Goal: Task Accomplishment & Management: Complete application form

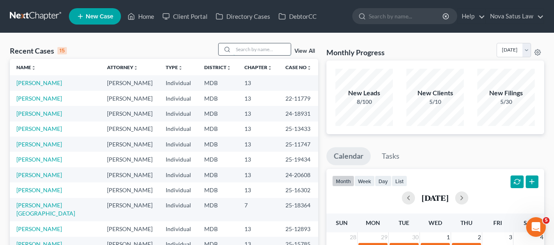
click at [242, 49] on input "search" at bounding box center [261, 49] width 57 height 12
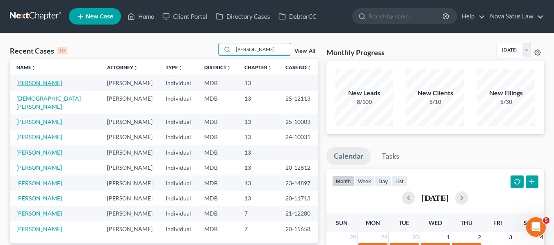
type input "[PERSON_NAME]"
click at [32, 82] on link "[PERSON_NAME]" at bounding box center [38, 83] width 45 height 7
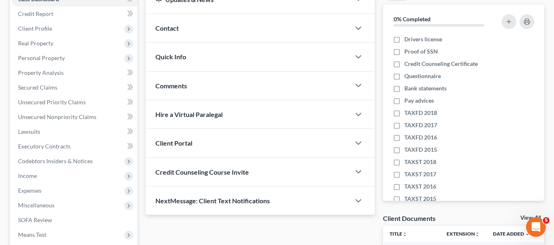
scroll to position [94, 0]
click at [45, 175] on span "Income" at bounding box center [74, 175] width 126 height 15
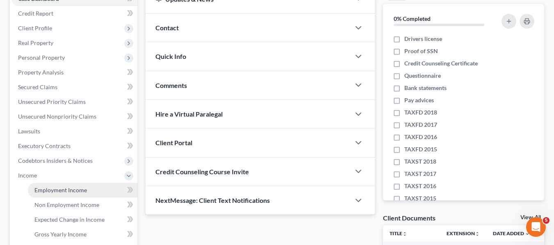
click at [52, 189] on span "Employment Income" at bounding box center [60, 190] width 52 height 7
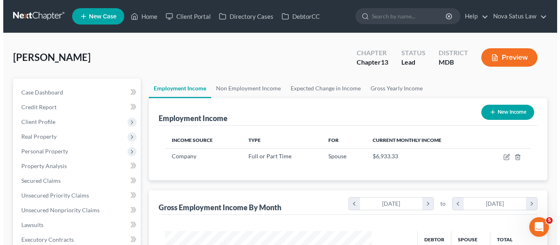
scroll to position [147, 223]
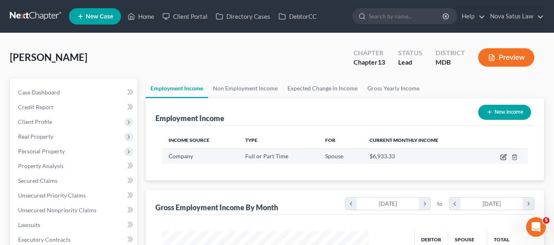
click at [504, 154] on icon "button" at bounding box center [503, 157] width 7 height 7
select select "0"
select select "2"
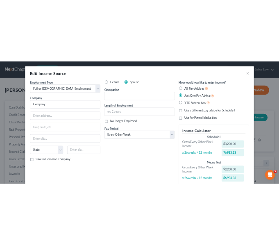
scroll to position [113, 243]
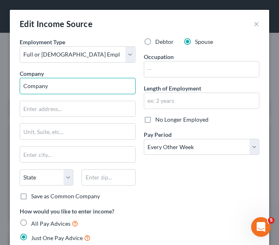
click at [56, 91] on input "Company" at bounding box center [78, 86] width 116 height 16
type input "C"
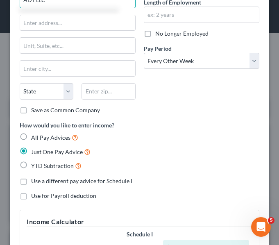
scroll to position [258, 0]
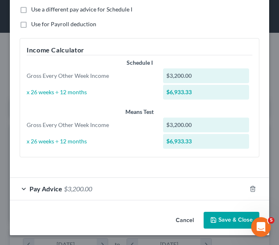
type input "ADT LLC"
click at [35, 189] on span "Pay Advice" at bounding box center [46, 189] width 33 height 8
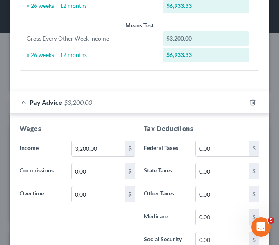
scroll to position [345, 0]
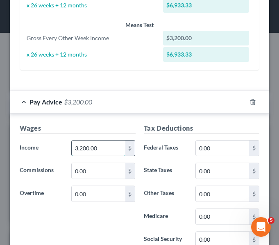
click at [100, 148] on input "3,200.00" at bounding box center [98, 149] width 53 height 16
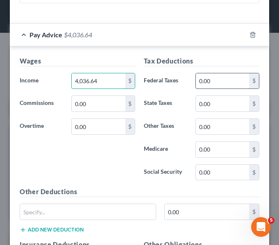
scroll to position [413, 0]
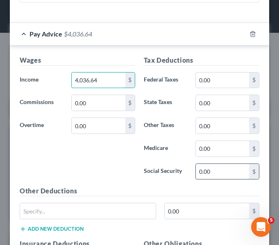
type input "4,036.64"
click at [209, 166] on input "0.00" at bounding box center [222, 172] width 53 height 16
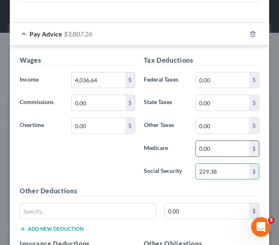
type input "229.38"
click at [217, 148] on input "0.00" at bounding box center [222, 149] width 53 height 16
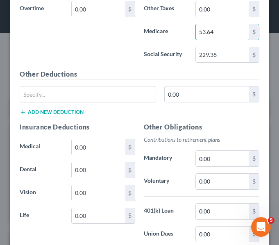
scroll to position [530, 0]
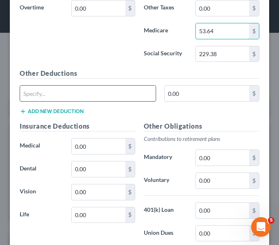
type input "53.64"
click at [35, 91] on input "text" at bounding box center [88, 94] width 136 height 16
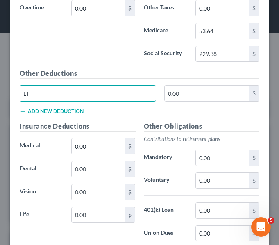
type input "L"
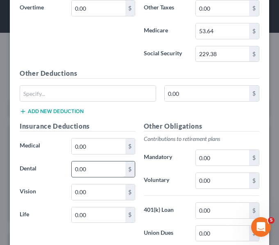
click at [92, 175] on input "0.00" at bounding box center [98, 169] width 53 height 16
type input "31.26"
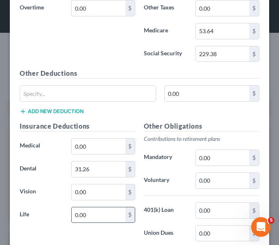
click at [92, 220] on input "0.00" at bounding box center [98, 215] width 53 height 16
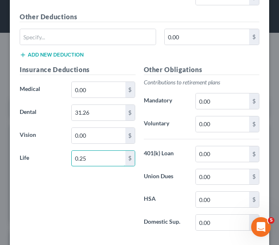
scroll to position [587, 0]
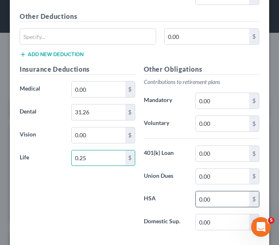
type input "0.25"
click at [207, 198] on input "0.00" at bounding box center [222, 199] width 53 height 16
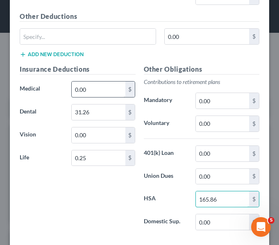
type input "165.86"
click at [100, 93] on input "0.00" at bounding box center [98, 90] width 53 height 16
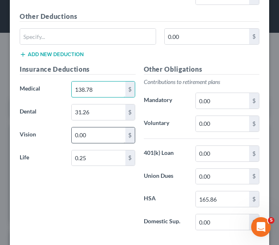
type input "138.78"
click at [109, 130] on input "0.00" at bounding box center [98, 135] width 53 height 16
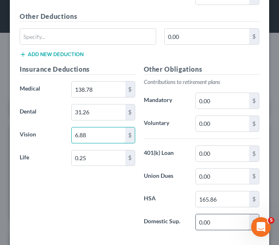
type input "6.88"
click at [219, 216] on input "0.00" at bounding box center [222, 222] width 53 height 16
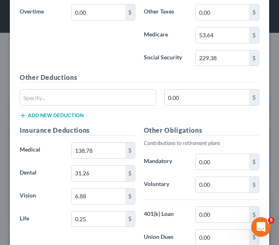
scroll to position [532, 0]
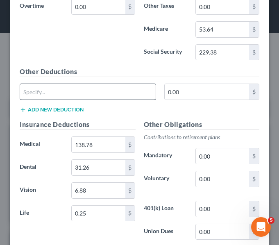
type input "129.87"
click at [34, 94] on input "text" at bounding box center [88, 92] width 136 height 16
type input "K"
type input "MISC"
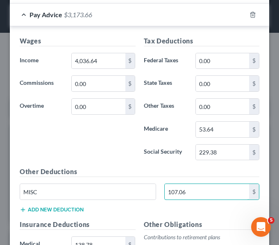
scroll to position [432, 0]
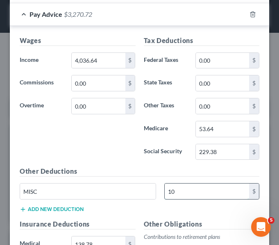
type input "1"
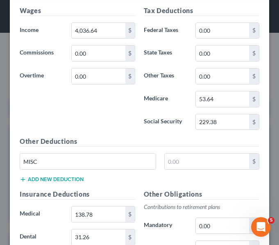
scroll to position [463, 0]
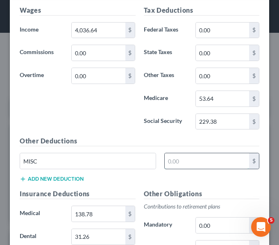
click at [177, 161] on input "text" at bounding box center [207, 161] width 84 height 16
type input "4"
type input "79.06"
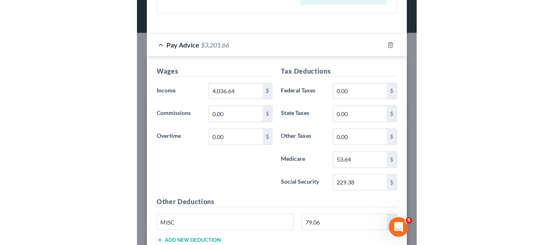
scroll to position [292, 0]
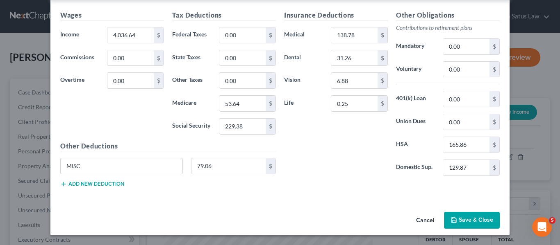
click at [452, 216] on button "Save & Close" at bounding box center [472, 220] width 56 height 17
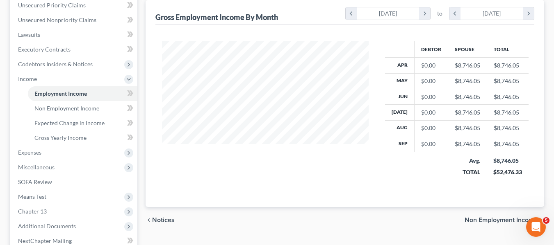
scroll to position [191, 0]
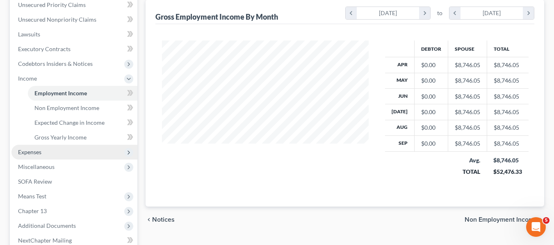
click at [37, 155] on span "Expenses" at bounding box center [29, 152] width 23 height 7
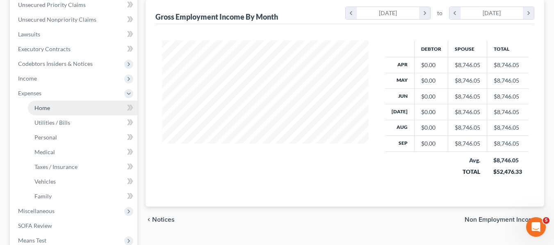
click at [37, 105] on span "Home" at bounding box center [42, 108] width 16 height 7
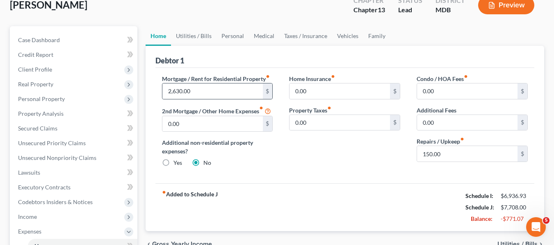
scroll to position [52, 0]
click at [377, 38] on link "Family" at bounding box center [376, 37] width 27 height 20
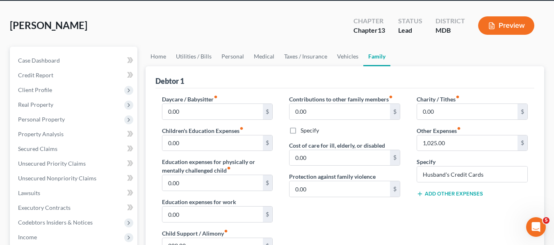
scroll to position [32, 0]
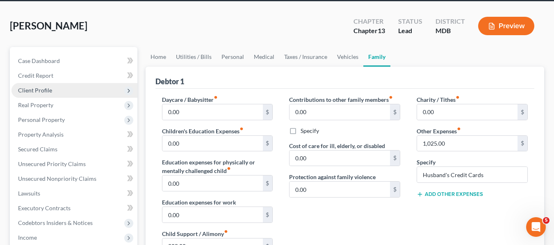
click at [34, 91] on span "Client Profile" at bounding box center [35, 90] width 34 height 7
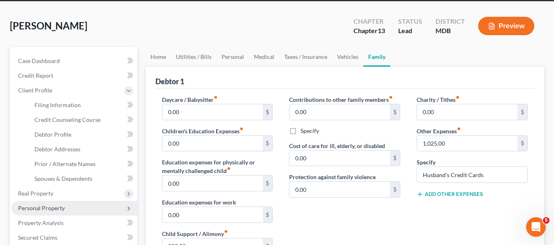
click at [36, 209] on span "Personal Property" at bounding box center [41, 208] width 47 height 7
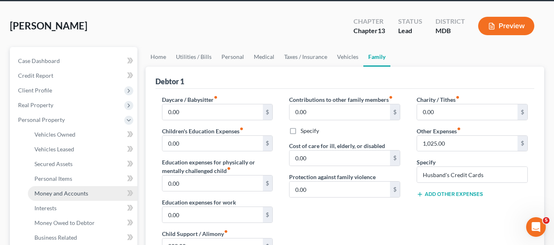
click at [62, 195] on span "Money and Accounts" at bounding box center [61, 193] width 54 height 7
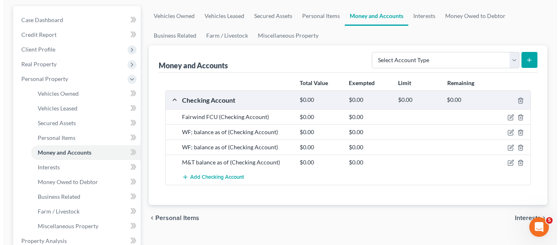
scroll to position [73, 0]
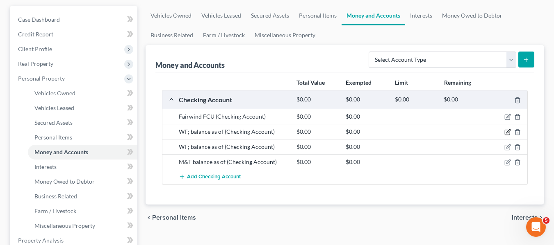
click at [505, 133] on icon "button" at bounding box center [507, 132] width 5 height 5
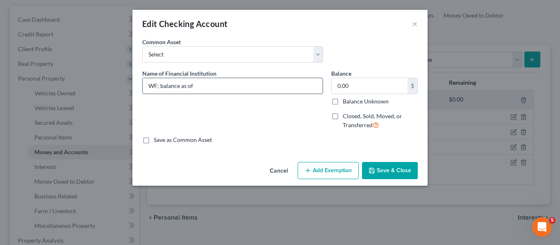
click at [216, 85] on input "WF; balance as of" at bounding box center [233, 86] width 180 height 16
type input "WF; balance as of 092425"
click at [365, 90] on input "0.00" at bounding box center [370, 86] width 76 height 16
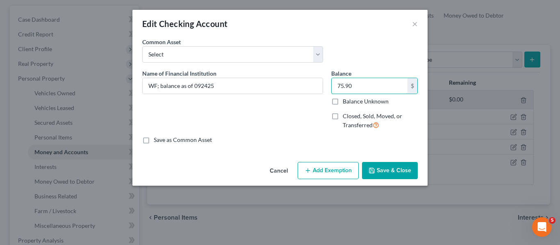
type input "75.90"
click at [316, 170] on button "Add Exemption" at bounding box center [328, 170] width 61 height 17
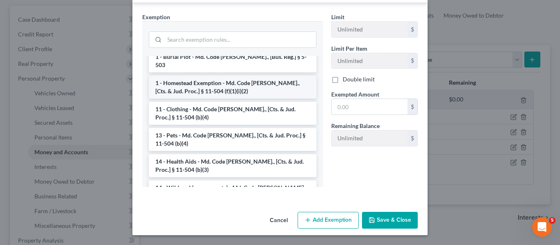
scroll to position [52, 0]
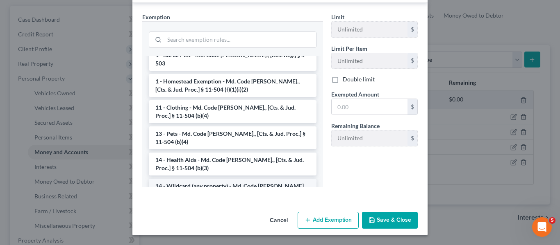
click at [198, 179] on li "14 - Wildcard (any property) - Md. Code [PERSON_NAME]., [Cts. & Jud. Proc.] § 1…" at bounding box center [233, 190] width 168 height 23
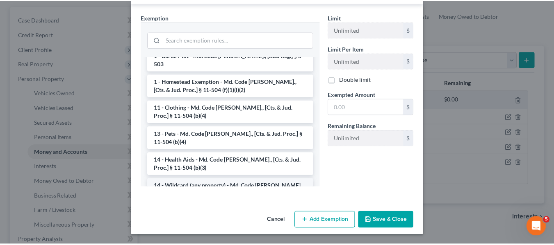
scroll to position [132, 0]
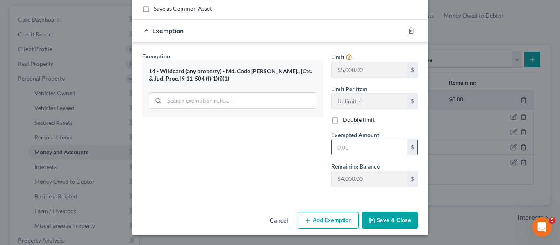
click at [351, 149] on input "text" at bounding box center [370, 148] width 76 height 16
type input "75.90"
click at [372, 221] on icon "button" at bounding box center [371, 221] width 7 height 7
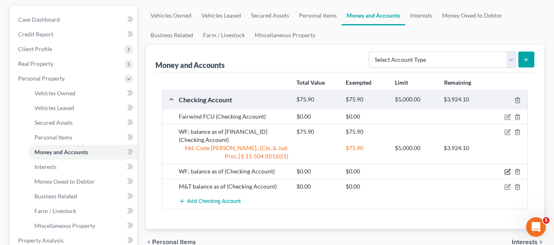
click at [504, 172] on icon "button" at bounding box center [507, 172] width 7 height 7
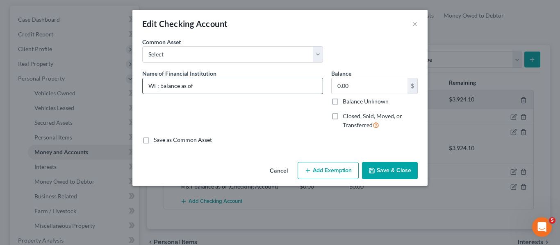
click at [245, 81] on input "WF; balance as of" at bounding box center [233, 86] width 180 height 16
type input "WF; balance as of 093025"
click at [383, 167] on button "Save & Close" at bounding box center [390, 170] width 56 height 17
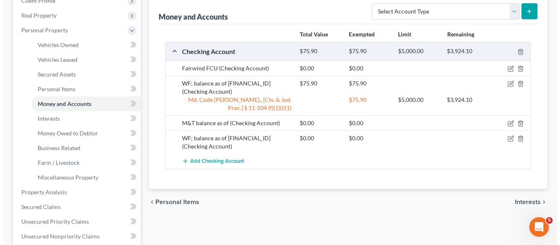
scroll to position [123, 0]
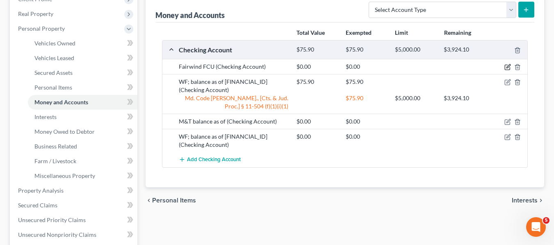
click at [507, 65] on icon "button" at bounding box center [507, 67] width 7 height 7
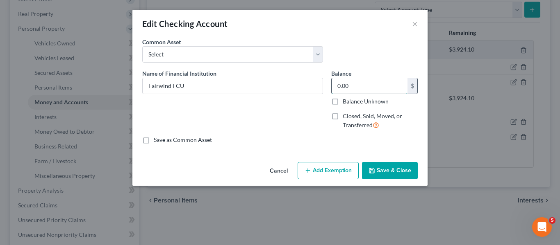
click at [365, 89] on input "0.00" at bounding box center [370, 86] width 76 height 16
type input "12.30"
click at [231, 86] on input "Fairwind FCU" at bounding box center [233, 86] width 180 height 16
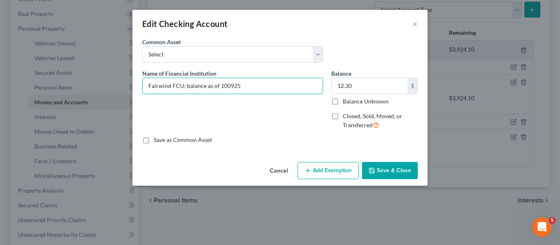
type input "Fairwind FCU; balance as of 100925"
click at [341, 162] on div "Cancel Add Exemption Save & Close" at bounding box center [279, 172] width 295 height 27
click at [320, 170] on button "Add Exemption" at bounding box center [328, 170] width 61 height 17
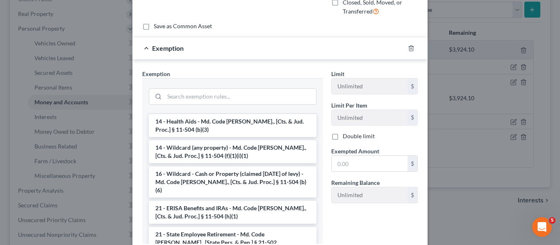
scroll to position [154, 0]
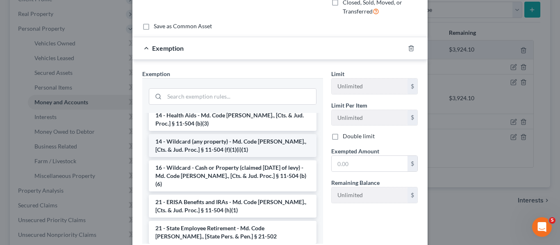
click at [230, 138] on li "14 - Wildcard (any property) - Md. Code [PERSON_NAME]., [Cts. & Jud. Proc.] § 1…" at bounding box center [233, 145] width 168 height 23
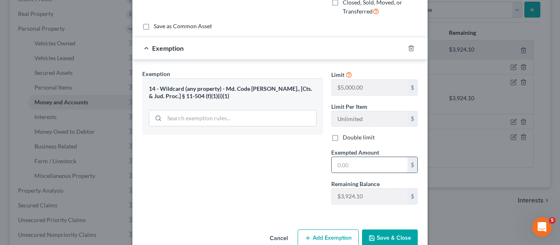
click at [382, 170] on input "text" at bounding box center [370, 165] width 76 height 16
type input "12.30"
click at [386, 236] on button "Save & Close" at bounding box center [390, 238] width 56 height 17
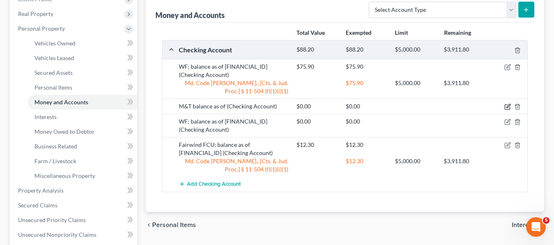
click at [507, 105] on icon "button" at bounding box center [507, 107] width 7 height 7
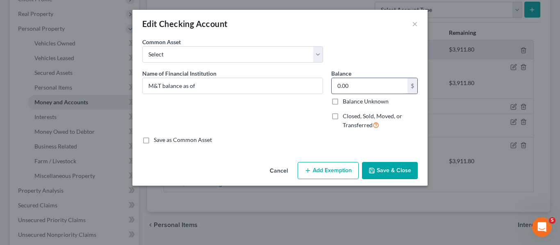
click at [352, 83] on input "0.00" at bounding box center [370, 86] width 76 height 16
type input "7.12"
click at [227, 88] on input "M&T balance as of" at bounding box center [233, 86] width 180 height 16
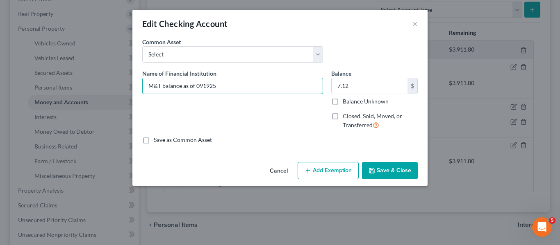
type input "M&T balance as of 091925"
click at [313, 170] on button "Add Exemption" at bounding box center [328, 170] width 61 height 17
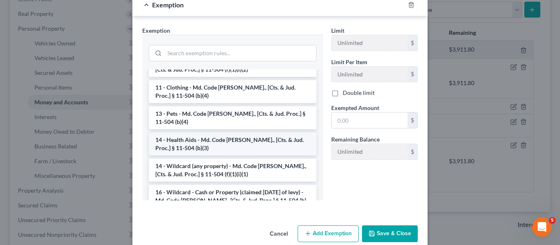
scroll to position [86, 0]
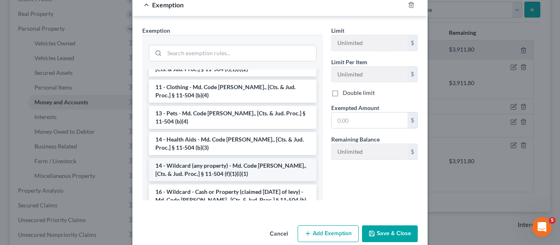
click at [221, 159] on li "14 - Wildcard (any property) - Md. Code [PERSON_NAME]., [Cts. & Jud. Proc.] § 1…" at bounding box center [233, 170] width 168 height 23
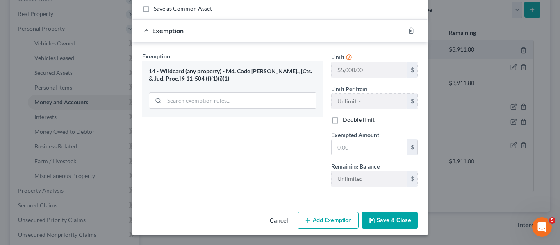
scroll to position [132, 0]
click at [361, 154] on input "text" at bounding box center [370, 148] width 76 height 16
type input "7.12"
click at [366, 217] on button "Save & Close" at bounding box center [390, 220] width 56 height 17
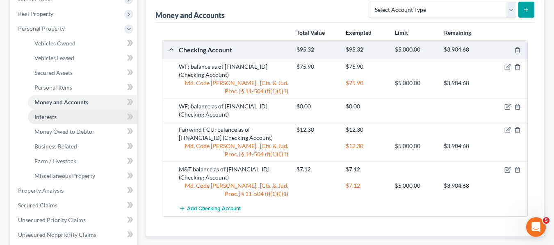
click at [41, 116] on span "Interests" at bounding box center [45, 117] width 22 height 7
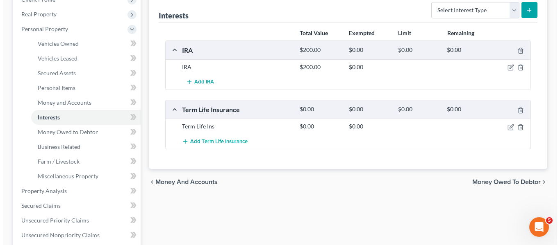
scroll to position [124, 0]
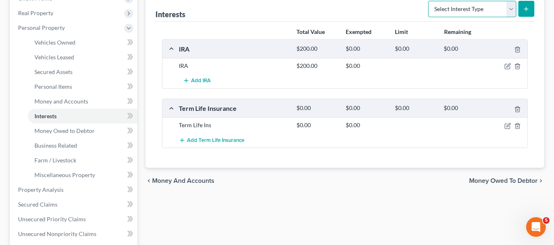
click at [511, 6] on select "Select Interest Type 401K Annuity Bond Education IRA Government Bond Government…" at bounding box center [472, 9] width 88 height 16
select select "whole_life_insurance"
click at [429, 1] on select "Select Interest Type 401K Annuity Bond Education IRA Government Bond Government…" at bounding box center [472, 9] width 88 height 16
click at [521, 11] on button "submit" at bounding box center [526, 9] width 16 height 16
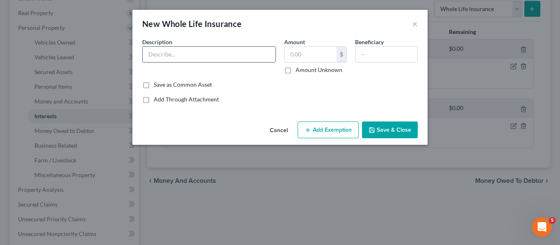
click at [215, 56] on input "text" at bounding box center [209, 55] width 133 height 16
type input "Whole Life Insurance"
click at [385, 58] on input "text" at bounding box center [386, 55] width 62 height 16
click at [321, 54] on input "text" at bounding box center [310, 55] width 52 height 16
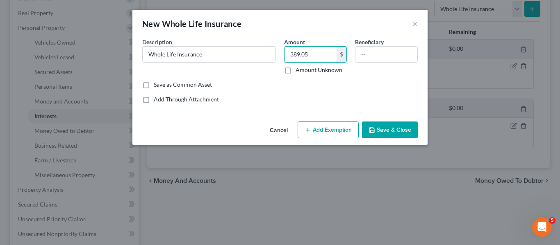
type input "389.05"
click at [315, 128] on button "Add Exemption" at bounding box center [328, 130] width 61 height 17
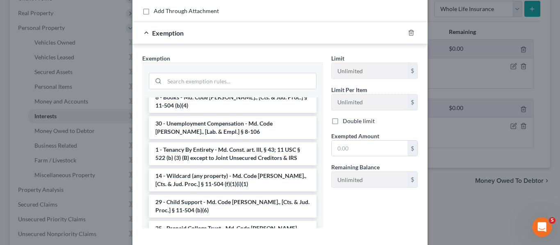
scroll to position [383, 0]
click at [213, 168] on li "14 - Wildcard (any property) - Md. Code [PERSON_NAME]., [Cts. & Jud. Proc.] § 1…" at bounding box center [233, 179] width 168 height 23
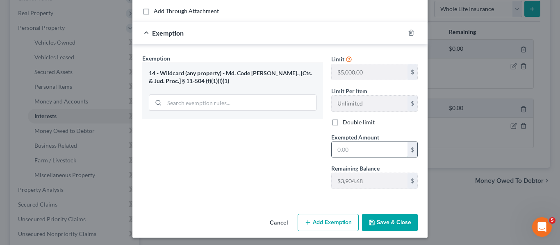
click at [359, 153] on input "text" at bounding box center [370, 150] width 76 height 16
type input "389.05"
click at [382, 222] on button "Save & Close" at bounding box center [390, 222] width 56 height 17
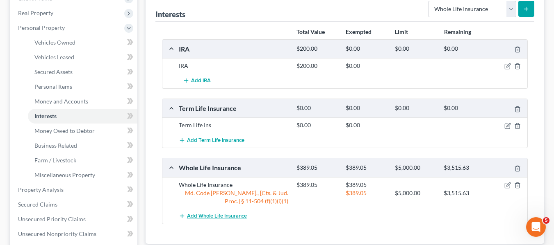
click at [207, 215] on span "Add Whole Life Insurance" at bounding box center [217, 216] width 60 height 7
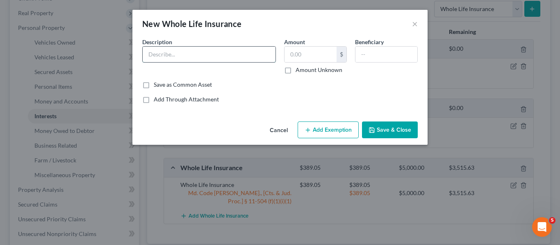
click at [167, 53] on input "text" at bounding box center [209, 55] width 133 height 16
type input "Whole Life Insurance"
click at [300, 60] on input "text" at bounding box center [310, 55] width 52 height 16
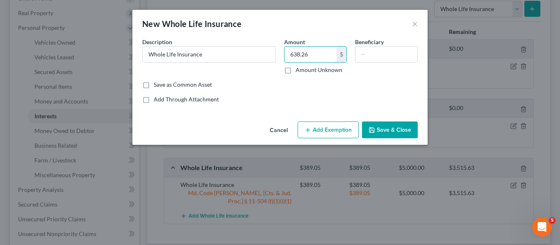
type input "638.26"
click at [324, 135] on button "Add Exemption" at bounding box center [328, 130] width 61 height 17
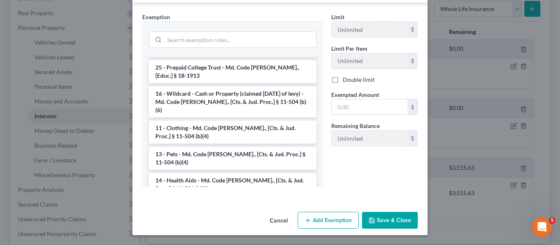
scroll to position [503, 0]
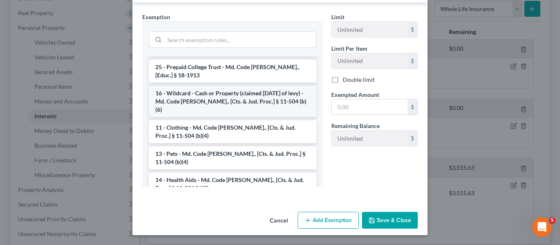
click at [202, 86] on li "16 - Wildcard - Cash or Property (claimed [DATE] of levy) - Md. Code [PERSON_NA…" at bounding box center [233, 101] width 168 height 31
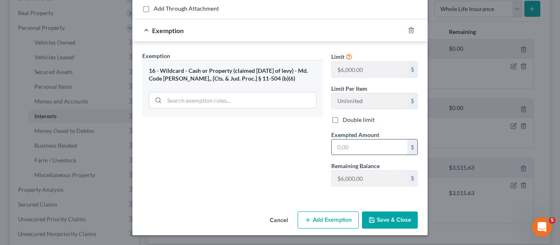
click at [368, 146] on input "text" at bounding box center [370, 148] width 76 height 16
click at [408, 30] on icon "button" at bounding box center [411, 30] width 7 height 7
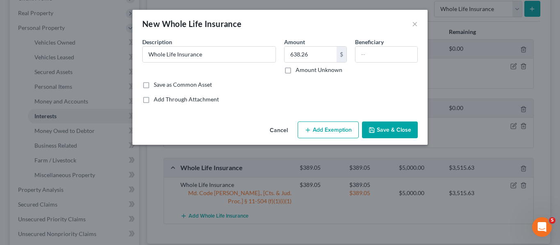
click at [323, 131] on button "Add Exemption" at bounding box center [328, 130] width 61 height 17
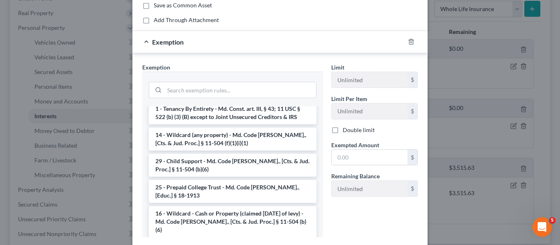
scroll to position [405, 0]
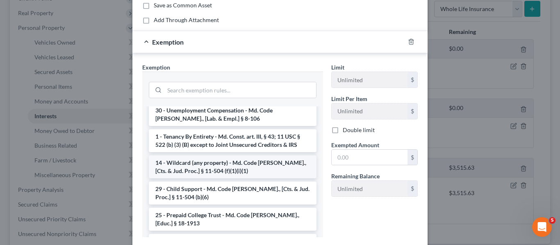
click at [204, 156] on li "14 - Wildcard (any property) - Md. Code [PERSON_NAME]., [Cts. & Jud. Proc.] § 1…" at bounding box center [233, 167] width 168 height 23
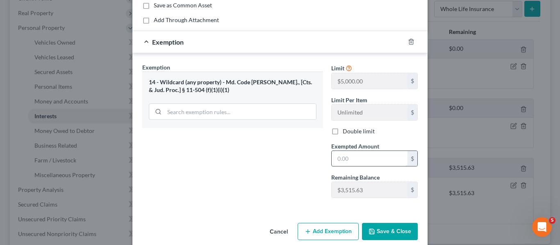
click at [353, 164] on input "text" at bounding box center [370, 159] width 76 height 16
click at [360, 188] on div "Limit $5,000.00 $ Limit Per Item Unlimited $ Double limit Exempted Amount * 638…" at bounding box center [374, 134] width 95 height 142
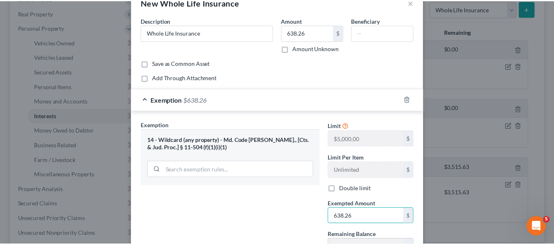
scroll to position [91, 0]
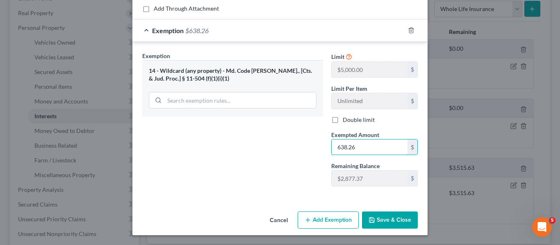
type input "638.26"
click at [389, 215] on button "Save & Close" at bounding box center [390, 220] width 56 height 17
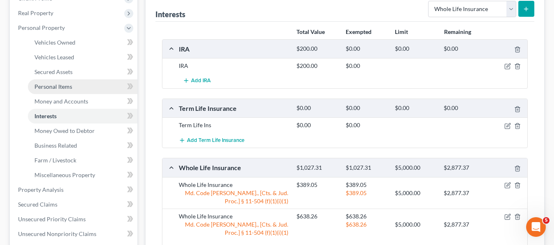
click at [50, 85] on span "Personal Items" at bounding box center [53, 86] width 38 height 7
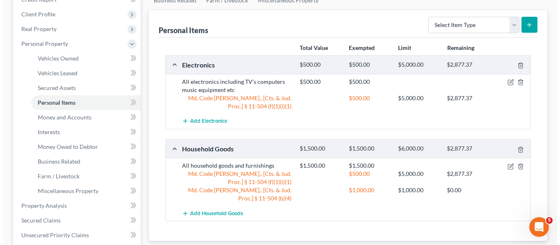
scroll to position [107, 0]
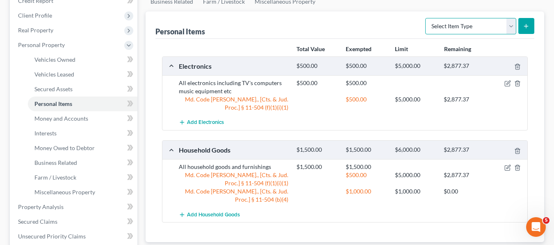
click at [457, 28] on select "Select Item Type Clothing Collectibles Of Value Electronics Firearms Household …" at bounding box center [470, 26] width 91 height 16
select select "clothing"
click at [426, 18] on select "Select Item Type Clothing Collectibles Of Value Electronics Firearms Household …" at bounding box center [470, 26] width 91 height 16
click at [523, 25] on icon "submit" at bounding box center [526, 26] width 7 height 7
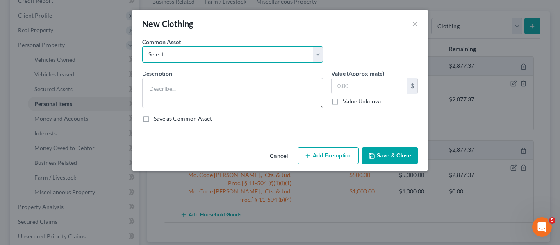
click at [233, 52] on select "Select All articles of clothing including shoes and outerwear" at bounding box center [232, 54] width 181 height 16
select select "0"
click at [142, 46] on select "Select All articles of clothing including shoes and outerwear" at bounding box center [232, 54] width 181 height 16
type textarea "All articles of clothing including shoes and outerwear"
type input "300.00"
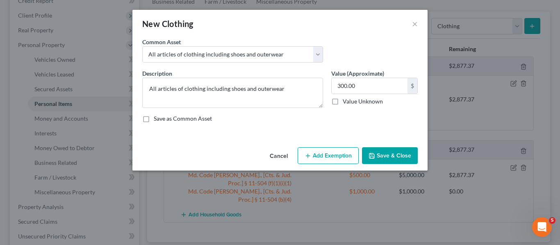
click at [318, 153] on button "Add Exemption" at bounding box center [328, 156] width 61 height 17
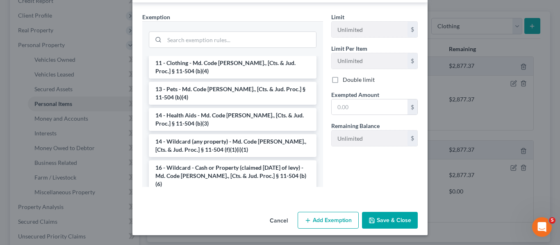
scroll to position [124, 0]
click at [222, 139] on li "14 - Wildcard (any property) - Md. Code [PERSON_NAME]., [Cts. & Jud. Proc.] § 1…" at bounding box center [233, 145] width 168 height 23
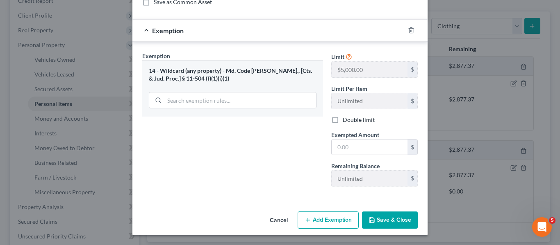
scroll to position [117, 0]
click at [359, 151] on input "text" at bounding box center [370, 148] width 76 height 16
type input "300"
click at [379, 223] on button "Save & Close" at bounding box center [390, 220] width 56 height 17
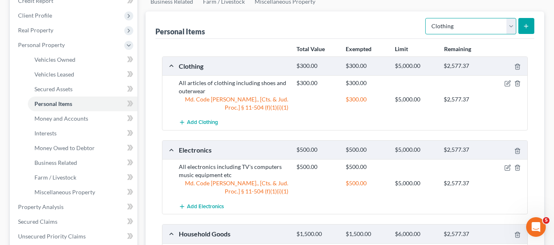
click at [472, 24] on select "Select Item Type Clothing Collectibles Of Value Electronics Firearms Household …" at bounding box center [470, 26] width 91 height 16
select select "jewelry"
click at [426, 18] on select "Select Item Type Clothing Collectibles Of Value Electronics Firearms Household …" at bounding box center [470, 26] width 91 height 16
click at [524, 26] on line "submit" at bounding box center [526, 26] width 4 height 0
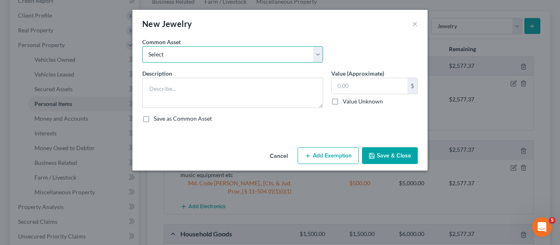
click at [289, 56] on select "Select All jewelry including rings watches bracelets earrings etc" at bounding box center [232, 54] width 181 height 16
select select "0"
click at [142, 46] on select "Select All jewelry including rings watches bracelets earrings etc" at bounding box center [232, 54] width 181 height 16
type textarea "All jewelry including rings watches bracelets earrings etc"
type input "150.00"
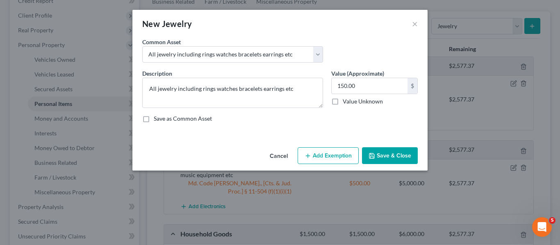
click at [336, 151] on button "Add Exemption" at bounding box center [328, 156] width 61 height 17
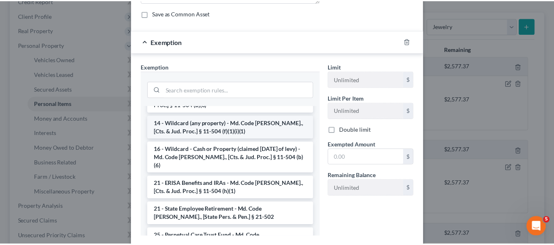
scroll to position [166, 0]
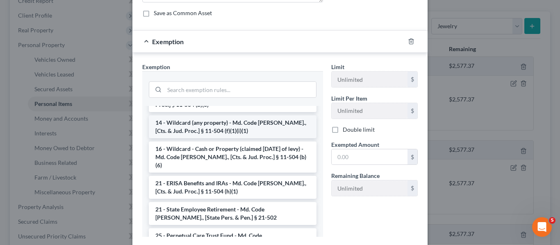
click at [230, 117] on li "14 - Wildcard (any property) - Md. Code [PERSON_NAME]., [Cts. & Jud. Proc.] § 1…" at bounding box center [233, 127] width 168 height 23
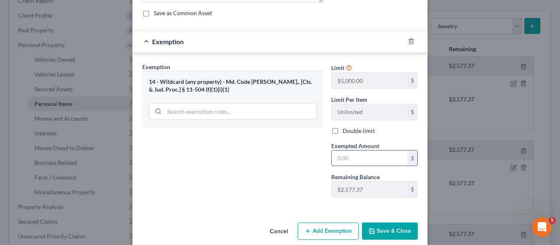
click at [339, 158] on input "text" at bounding box center [370, 159] width 76 height 16
type input "150"
click at [373, 225] on button "Save & Close" at bounding box center [390, 231] width 56 height 17
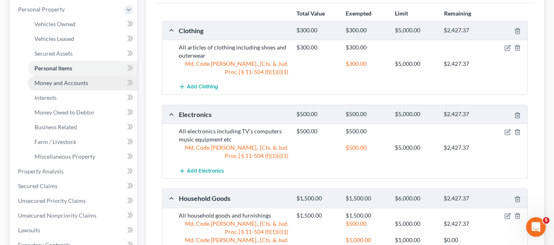
scroll to position [143, 0]
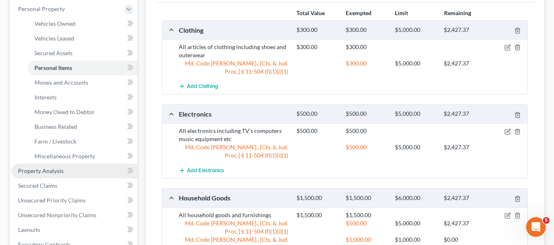
click at [46, 171] on span "Property Analysis" at bounding box center [40, 171] width 45 height 7
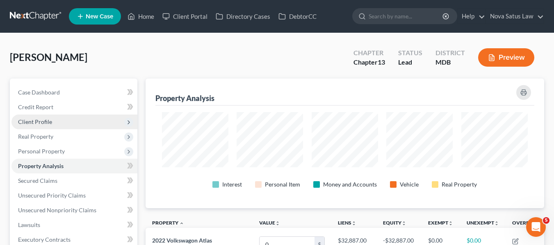
click at [61, 122] on span "Client Profile" at bounding box center [74, 122] width 126 height 15
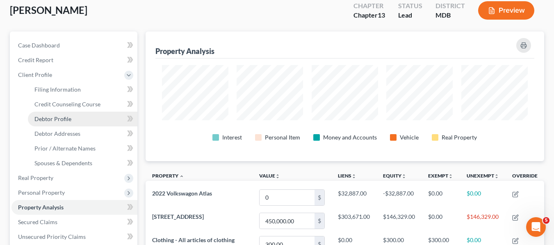
scroll to position [50, 0]
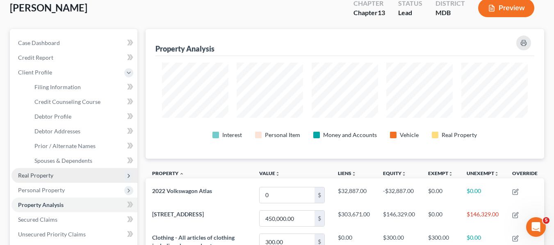
click at [37, 169] on span "Real Property" at bounding box center [74, 175] width 126 height 15
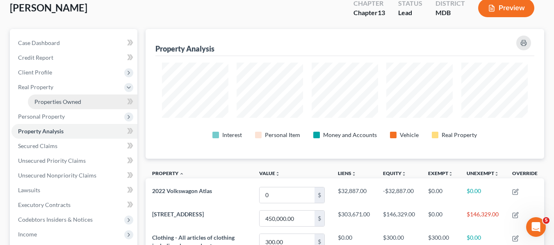
click at [61, 101] on span "Properties Owned" at bounding box center [57, 101] width 47 height 7
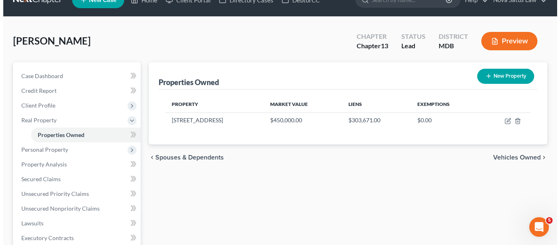
scroll to position [93, 0]
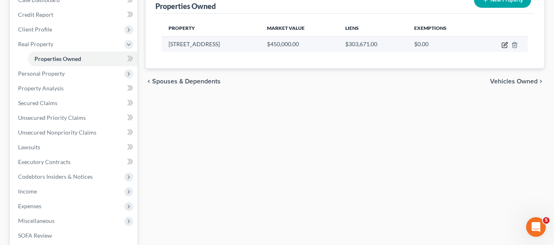
click at [504, 46] on icon "button" at bounding box center [505, 44] width 4 height 4
select select "21"
select select "3"
select select "1"
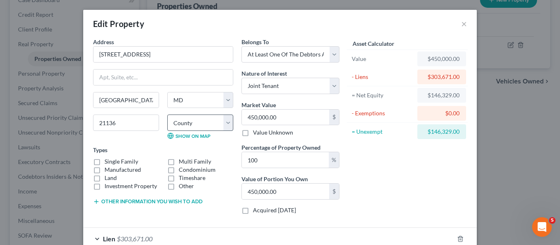
scroll to position [5, 0]
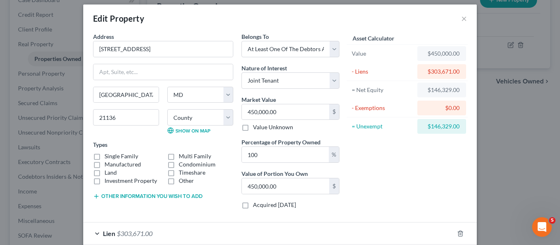
click at [118, 194] on button "Other information you wish to add" at bounding box center [147, 196] width 109 height 7
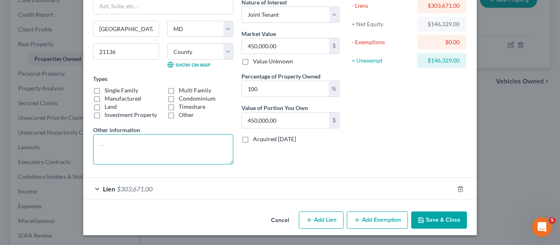
click at [96, 146] on textarea at bounding box center [163, 149] width 140 height 30
type textarea "Zillow minus 10% sales and closing costs"
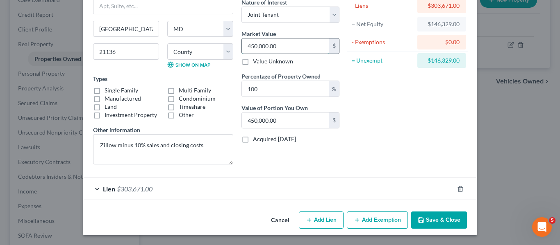
click at [276, 43] on input "450,000.00" at bounding box center [285, 47] width 87 height 16
type input "4"
type input "4.00"
type input "40"
type input "40.00"
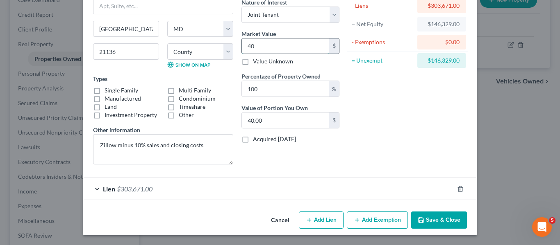
type input "405"
type input "405.00"
type input "4050"
type input "4,050.00"
type input "4,0500"
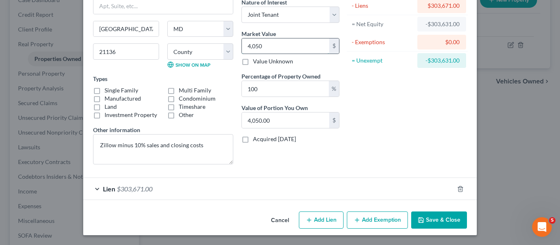
type input "40,500.00"
type input "40,5000"
type input "405,000.00"
type input "405,000"
click at [421, 214] on button "Save & Close" at bounding box center [439, 220] width 56 height 17
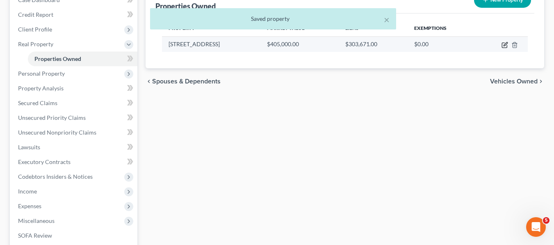
click at [505, 46] on icon "button" at bounding box center [504, 45] width 7 height 7
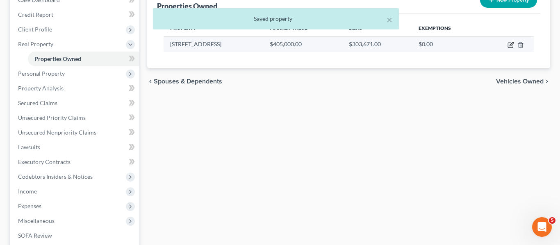
select select "21"
select select "2"
select select "3"
select select "1"
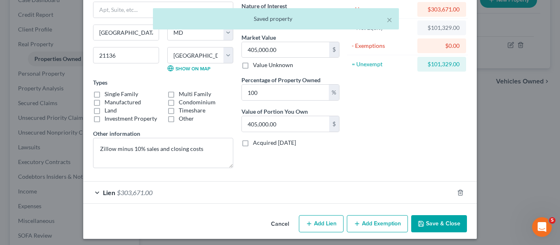
scroll to position [68, 0]
click at [370, 219] on button "Add Exemption" at bounding box center [377, 223] width 61 height 17
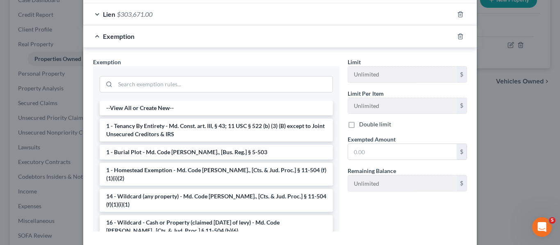
scroll to position [247, 0]
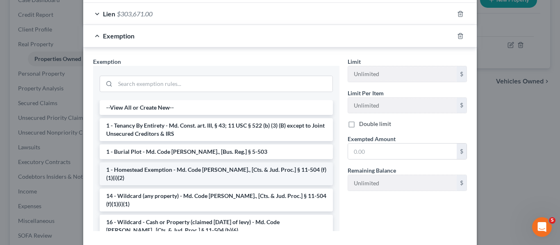
click at [196, 167] on li "1 - Homestead Exemption - Md. Code [PERSON_NAME]., [Cts. & Jud. Proc.] § 11-504…" at bounding box center [216, 174] width 233 height 23
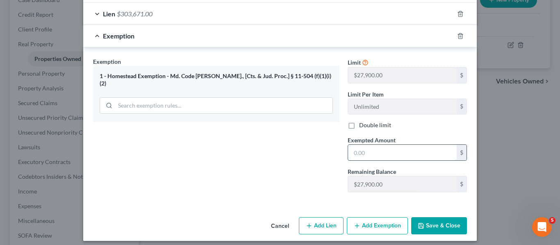
click at [382, 159] on input "text" at bounding box center [402, 153] width 109 height 16
type input "31,575"
click at [421, 225] on icon "button" at bounding box center [421, 226] width 7 height 7
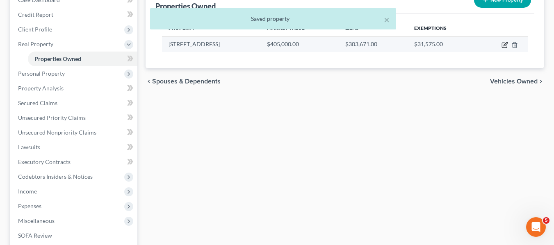
click at [506, 44] on icon "button" at bounding box center [505, 44] width 4 height 4
select select "21"
select select "2"
select select "3"
select select "1"
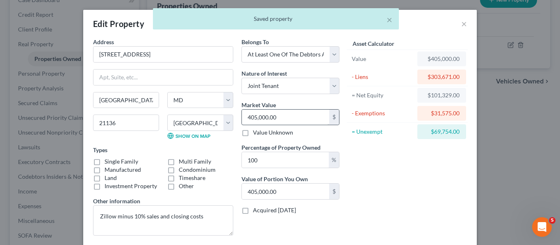
scroll to position [93, 0]
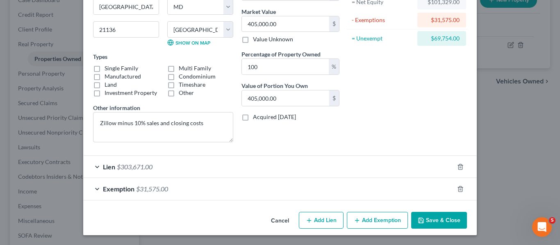
click at [366, 214] on button "Add Exemption" at bounding box center [377, 220] width 61 height 17
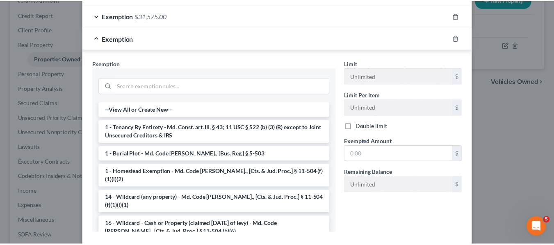
scroll to position [267, 0]
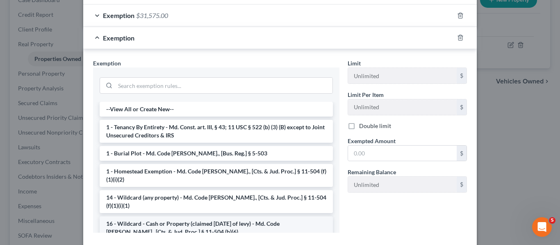
click at [140, 217] on li "16 - Wildcard - Cash or Property (claimed [DATE] of levy) - Md. Code [PERSON_NA…" at bounding box center [216, 228] width 233 height 23
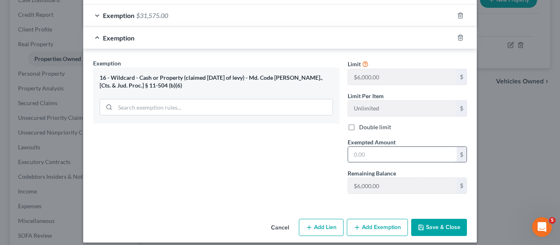
click at [388, 162] on input "text" at bounding box center [402, 155] width 109 height 16
type input "6,000"
click at [427, 231] on button "Save & Close" at bounding box center [439, 227] width 56 height 17
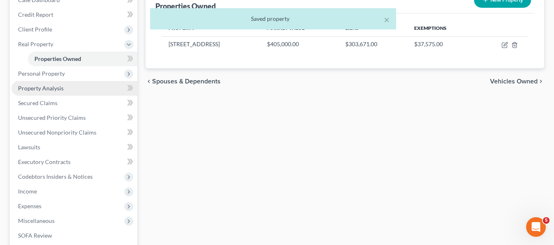
click at [42, 86] on span "Property Analysis" at bounding box center [40, 88] width 45 height 7
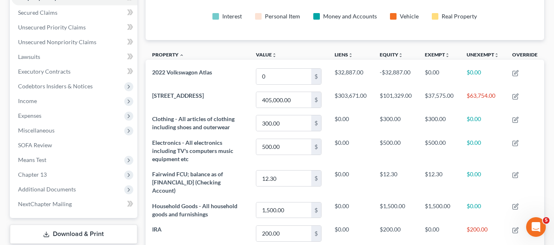
scroll to position [123, 0]
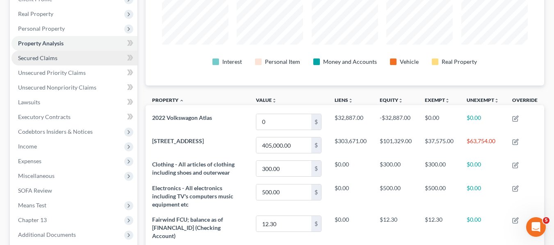
click at [48, 63] on link "Secured Claims" at bounding box center [74, 58] width 126 height 15
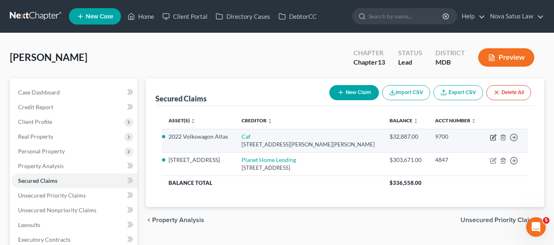
click at [493, 139] on icon "button" at bounding box center [493, 137] width 7 height 7
select select "10"
select select "0"
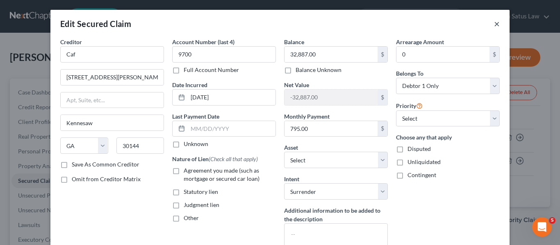
click at [494, 25] on button "×" at bounding box center [497, 24] width 6 height 10
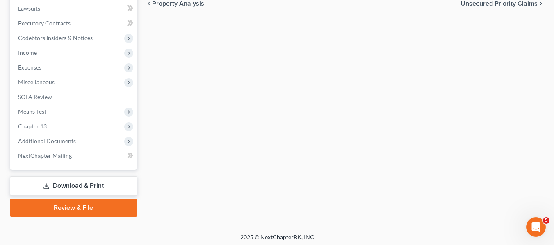
scroll to position [217, 0]
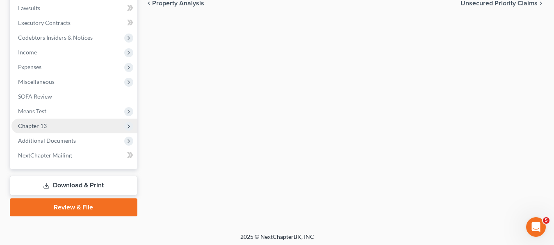
click at [49, 128] on span "Chapter 13" at bounding box center [74, 126] width 126 height 15
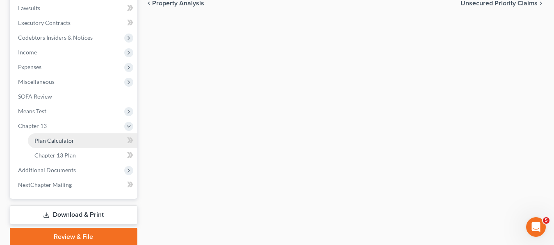
click at [55, 139] on span "Plan Calculator" at bounding box center [54, 140] width 40 height 7
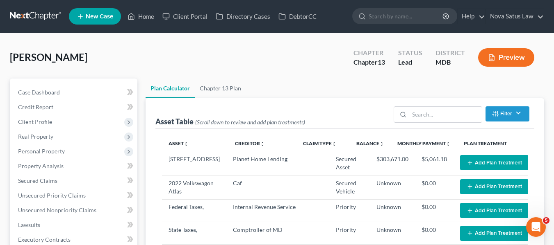
select select "59"
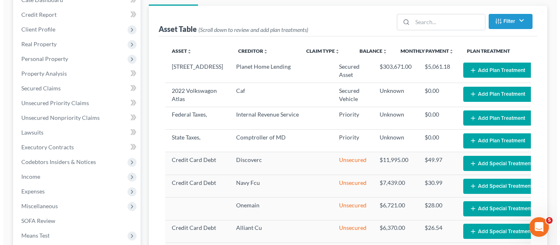
scroll to position [109, 0]
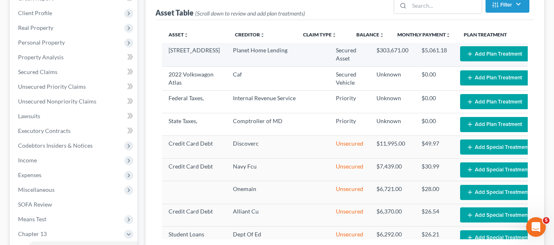
click at [466, 50] on button "Add Plan Treatment" at bounding box center [494, 53] width 68 height 15
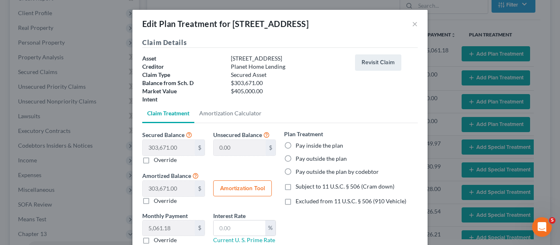
click at [296, 161] on label "Pay outside the plan" at bounding box center [321, 159] width 51 height 8
click at [299, 160] on input "Pay outside the plan" at bounding box center [301, 157] width 5 height 5
radio input "true"
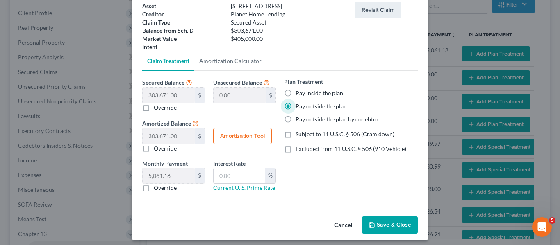
scroll to position [53, 0]
click at [368, 218] on button "Save & Close" at bounding box center [390, 224] width 56 height 17
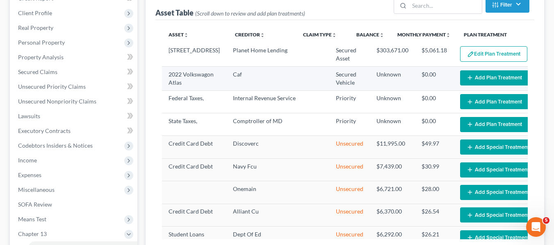
select select "59"
click at [481, 71] on button "Add Plan Treatment" at bounding box center [494, 77] width 68 height 15
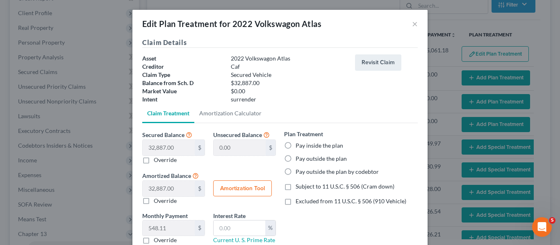
click at [296, 160] on label "Pay outside the plan" at bounding box center [321, 159] width 51 height 8
click at [299, 160] on input "Pay outside the plan" at bounding box center [301, 157] width 5 height 5
radio input "true"
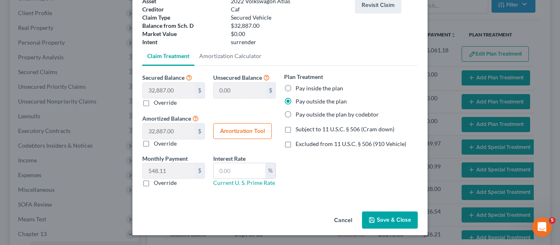
click at [375, 218] on button "Save & Close" at bounding box center [390, 220] width 56 height 17
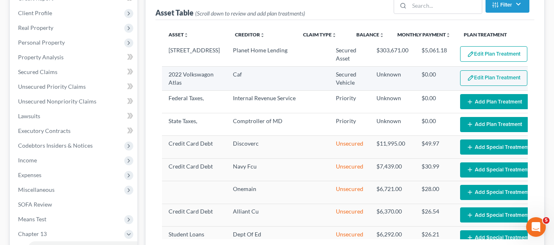
select select "59"
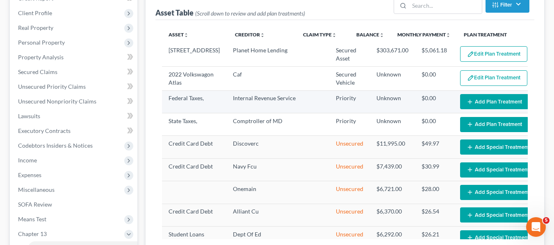
click at [464, 97] on button "Add Plan Treatment" at bounding box center [494, 101] width 68 height 15
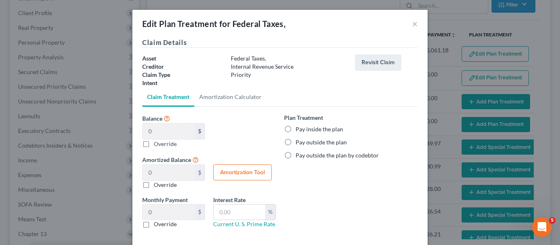
click at [296, 129] on label "Pay inside the plan" at bounding box center [320, 129] width 48 height 8
click at [299, 129] on input "Pay inside the plan" at bounding box center [301, 127] width 5 height 5
radio input "true"
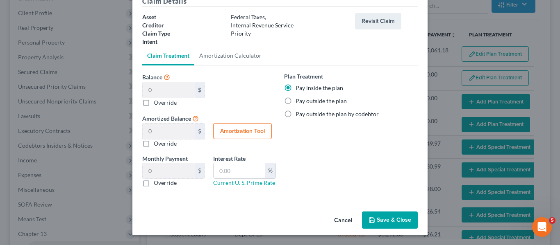
click at [384, 223] on button "Save & Close" at bounding box center [390, 220] width 56 height 17
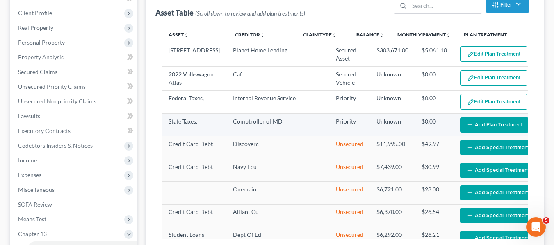
select select "59"
click at [460, 132] on button "Add Plan Treatment" at bounding box center [494, 125] width 68 height 15
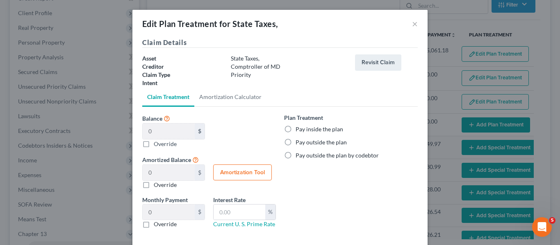
click at [296, 128] on label "Pay inside the plan" at bounding box center [320, 129] width 48 height 8
click at [299, 128] on input "Pay inside the plan" at bounding box center [301, 127] width 5 height 5
radio input "true"
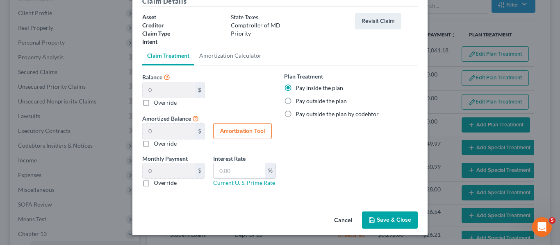
click at [370, 215] on button "Save & Close" at bounding box center [390, 220] width 56 height 17
click at [373, 227] on button "Save & Close" at bounding box center [390, 220] width 56 height 17
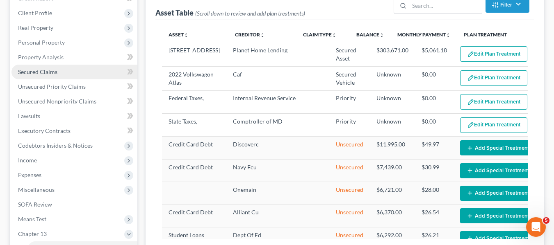
select select "59"
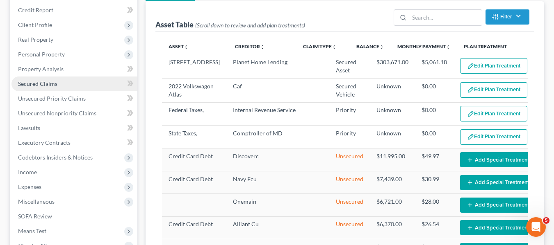
scroll to position [97, 0]
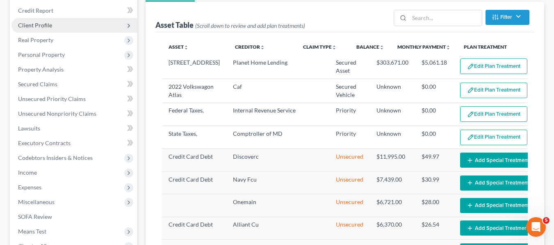
click at [34, 26] on span "Client Profile" at bounding box center [35, 25] width 34 height 7
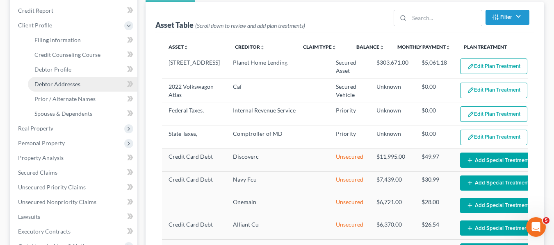
click at [53, 82] on span "Debtor Addresses" at bounding box center [57, 84] width 46 height 7
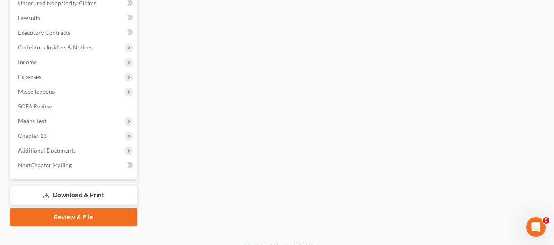
scroll to position [308, 0]
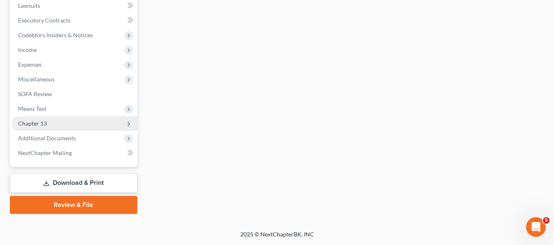
click at [32, 126] on span "Chapter 13" at bounding box center [32, 123] width 29 height 7
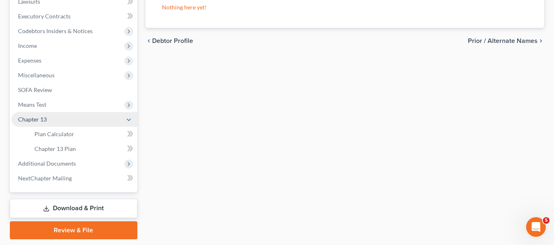
scroll to position [220, 0]
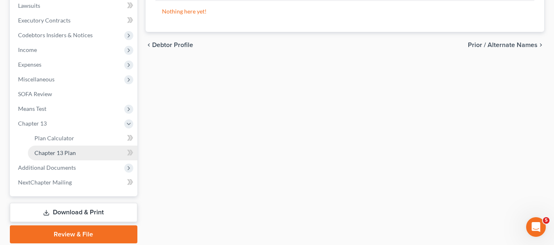
click at [57, 155] on span "Chapter 13 Plan" at bounding box center [54, 153] width 41 height 7
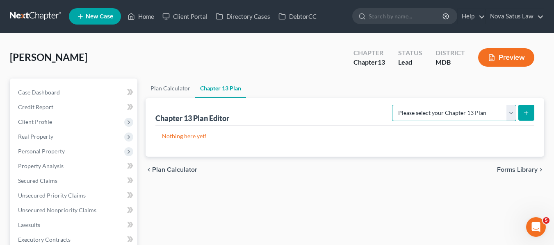
click at [479, 114] on select "Please select your Chapter 13 Plan District of [US_STATE][GEOGRAPHIC_DATA] of […" at bounding box center [454, 113] width 124 height 16
select select "1"
click at [395, 105] on select "Please select your Chapter 13 Plan District of [US_STATE][GEOGRAPHIC_DATA] of […" at bounding box center [454, 113] width 124 height 16
click at [529, 113] on icon "submit" at bounding box center [526, 113] width 7 height 7
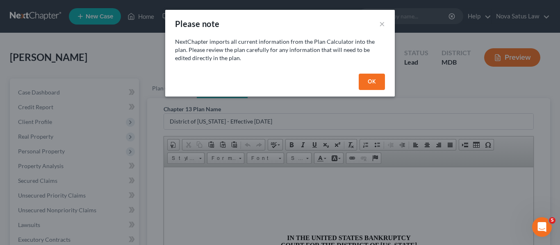
click at [373, 81] on button "OK" at bounding box center [372, 82] width 26 height 16
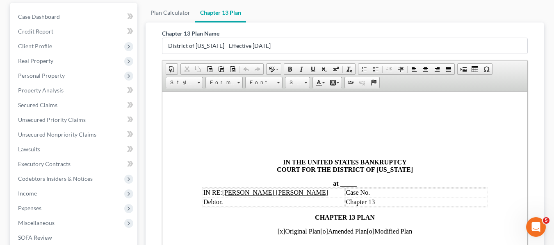
scroll to position [76, 0]
click at [340, 181] on span "_____" at bounding box center [348, 183] width 16 height 7
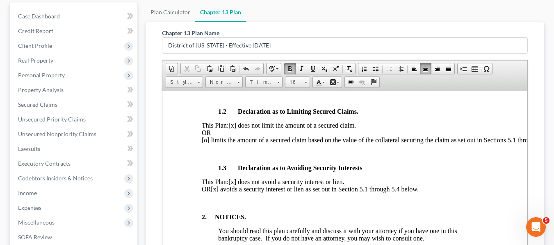
scroll to position [262, 0]
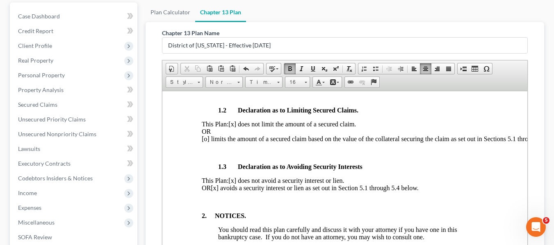
click at [239, 191] on span "[x] avoids a security interest or lien as set out in Section 5.1 through 5.4 be…" at bounding box center [313, 187] width 207 height 7
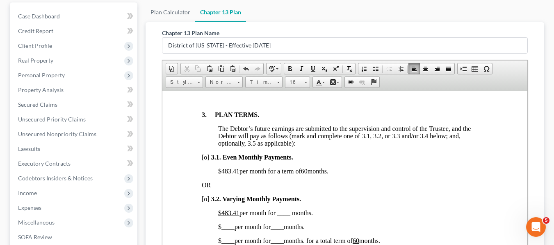
scroll to position [562, 0]
click at [205, 160] on span "[o]" at bounding box center [205, 156] width 8 height 7
click at [221, 174] on u "$483.41" at bounding box center [228, 170] width 21 height 7
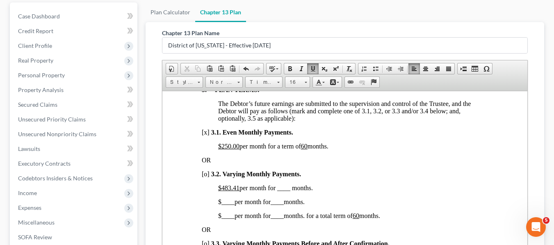
scroll to position [587, 0]
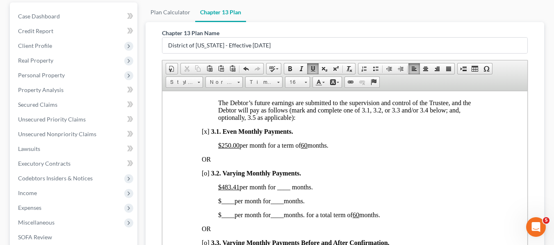
click at [222, 191] on u "$483.41" at bounding box center [228, 187] width 21 height 7
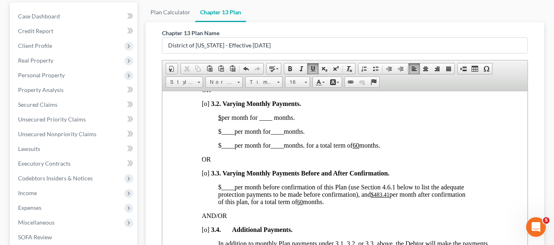
scroll to position [657, 0]
click at [359, 148] on u "60" at bounding box center [355, 144] width 7 height 7
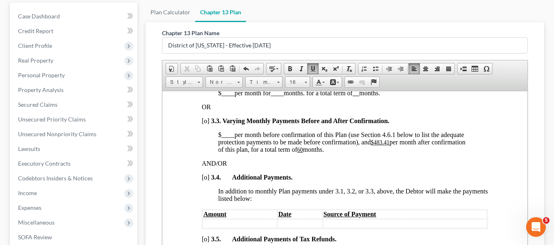
scroll to position [713, 0]
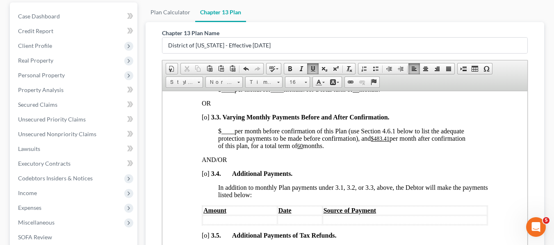
click at [376, 142] on u "$483.41" at bounding box center [379, 139] width 19 height 6
click at [270, 149] on u "60" at bounding box center [267, 146] width 6 height 6
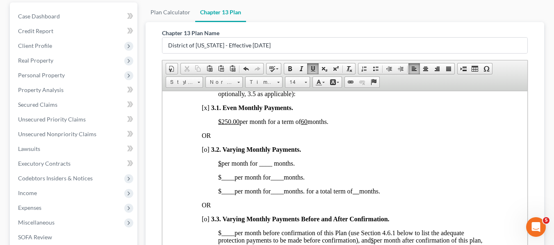
scroll to position [611, 0]
click at [225, 125] on u "$250.00" at bounding box center [228, 121] width 21 height 7
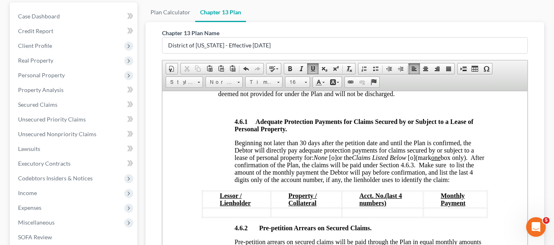
scroll to position [1348, 0]
click at [332, 161] on span "[o]" at bounding box center [333, 157] width 8 height 7
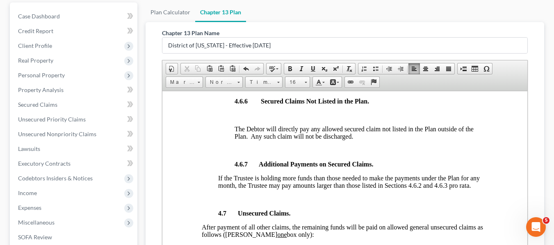
scroll to position [1888, 0]
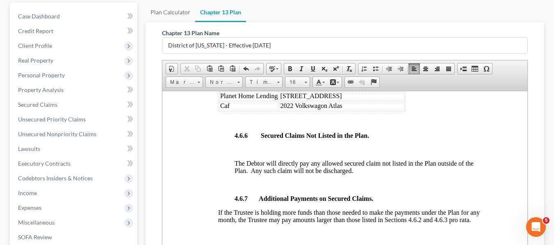
click at [220, 109] on span "Caf" at bounding box center [224, 105] width 9 height 7
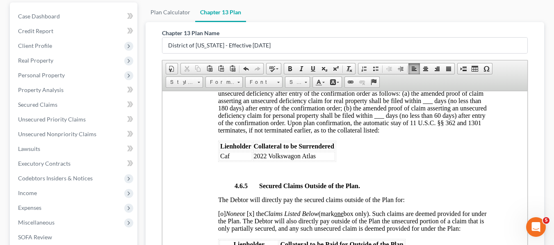
scroll to position [1728, 0]
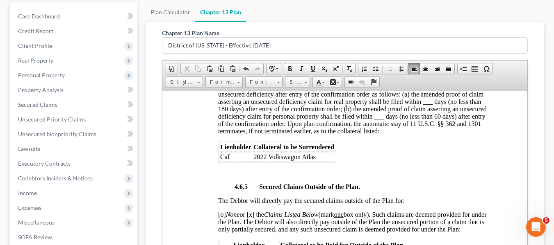
click at [412, 130] on span "[o] None or [x] the Claims Listed Below (mark one box only). Describe the colla…" at bounding box center [352, 101] width 268 height 66
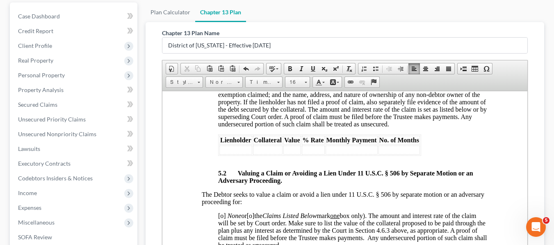
scroll to position [2391, 0]
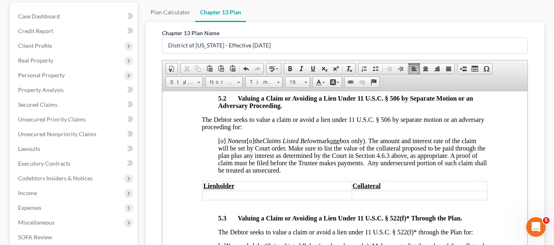
click at [220, 144] on span "[o]" at bounding box center [222, 140] width 8 height 7
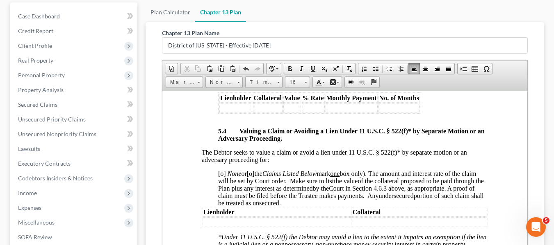
scroll to position [2638, 0]
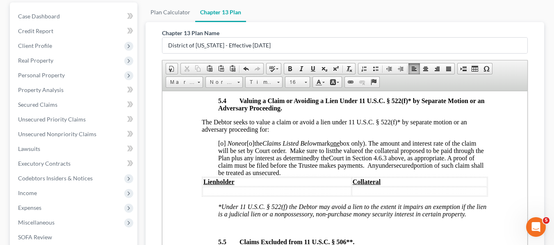
click at [220, 147] on span "[o]" at bounding box center [222, 143] width 8 height 7
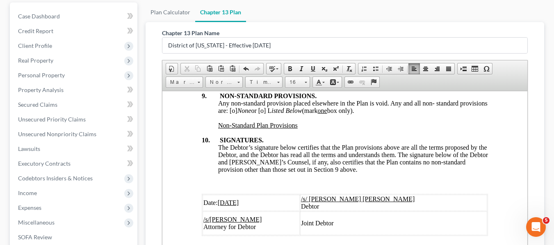
scroll to position [3155, 0]
click at [261, 114] on span "Any non-standard provision placed elsewhere in the Plan is void. Any and all no…" at bounding box center [352, 107] width 269 height 14
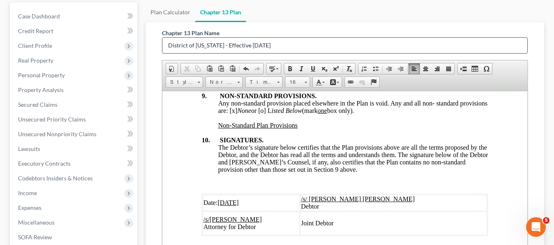
click at [303, 48] on input "District of [US_STATE] - Effective [DATE]" at bounding box center [344, 46] width 365 height 16
type input "D"
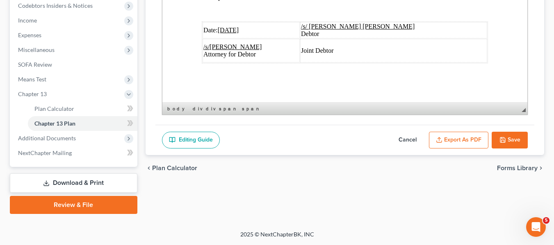
type input "original plan"
click at [499, 146] on button "Save" at bounding box center [509, 140] width 36 height 17
select select "1"
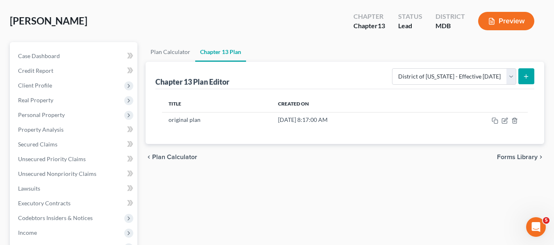
scroll to position [0, 0]
